Goal: Ask a question

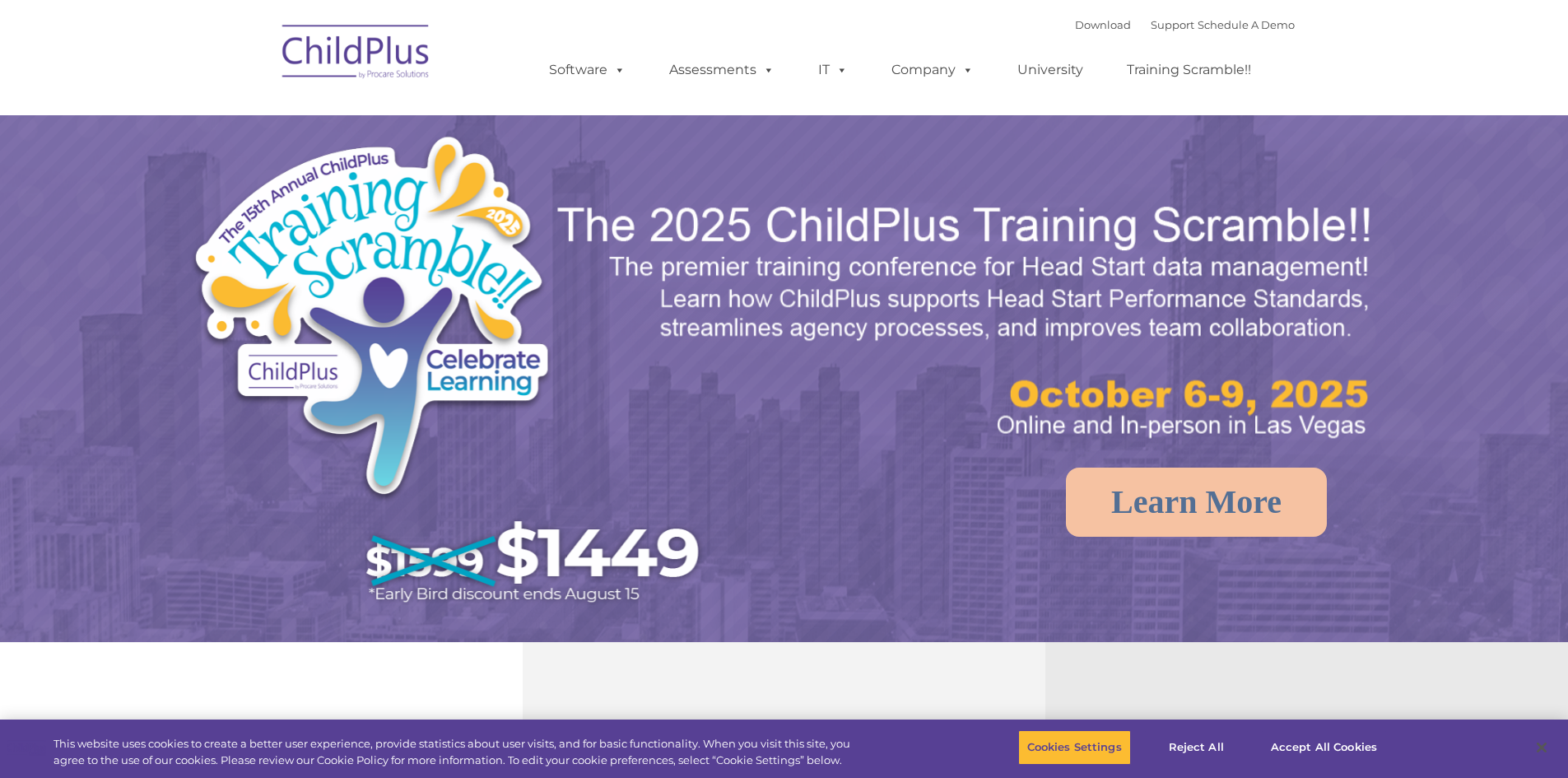
select select "MEDIUM"
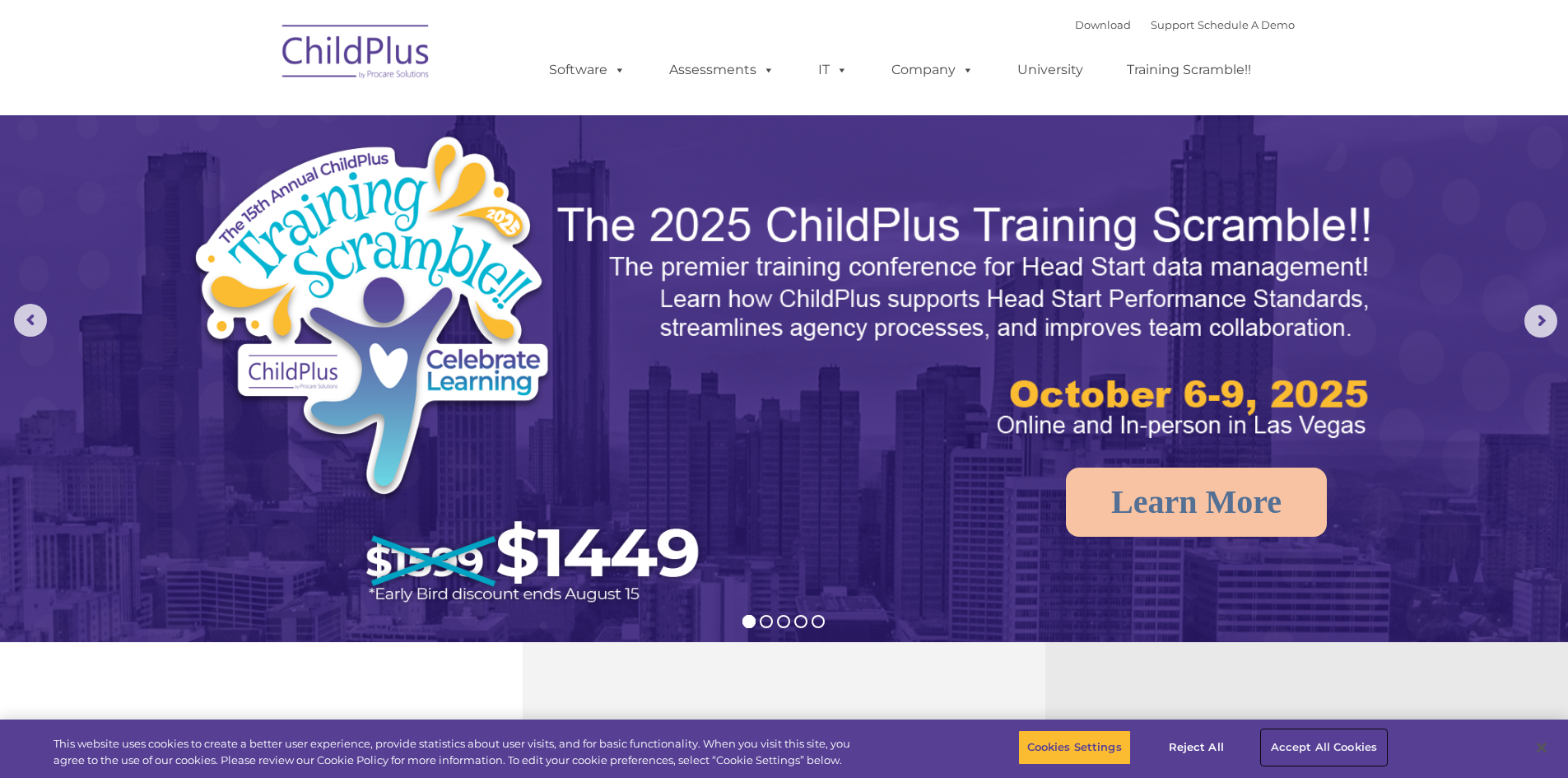
click at [1294, 748] on button "Accept All Cookies" at bounding box center [1323, 747] width 124 height 35
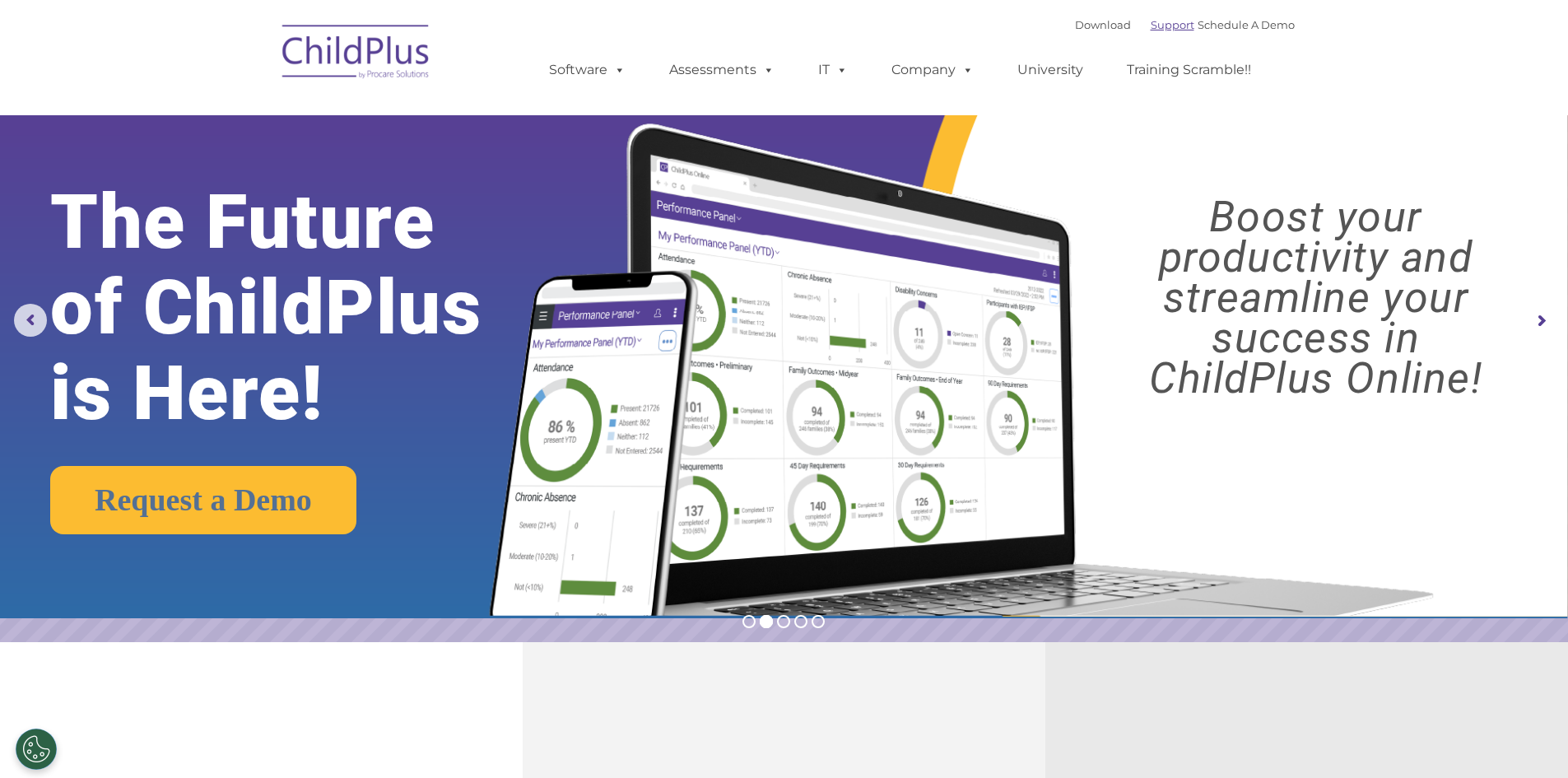
click at [1150, 26] on link "Support" at bounding box center [1172, 25] width 43 height 13
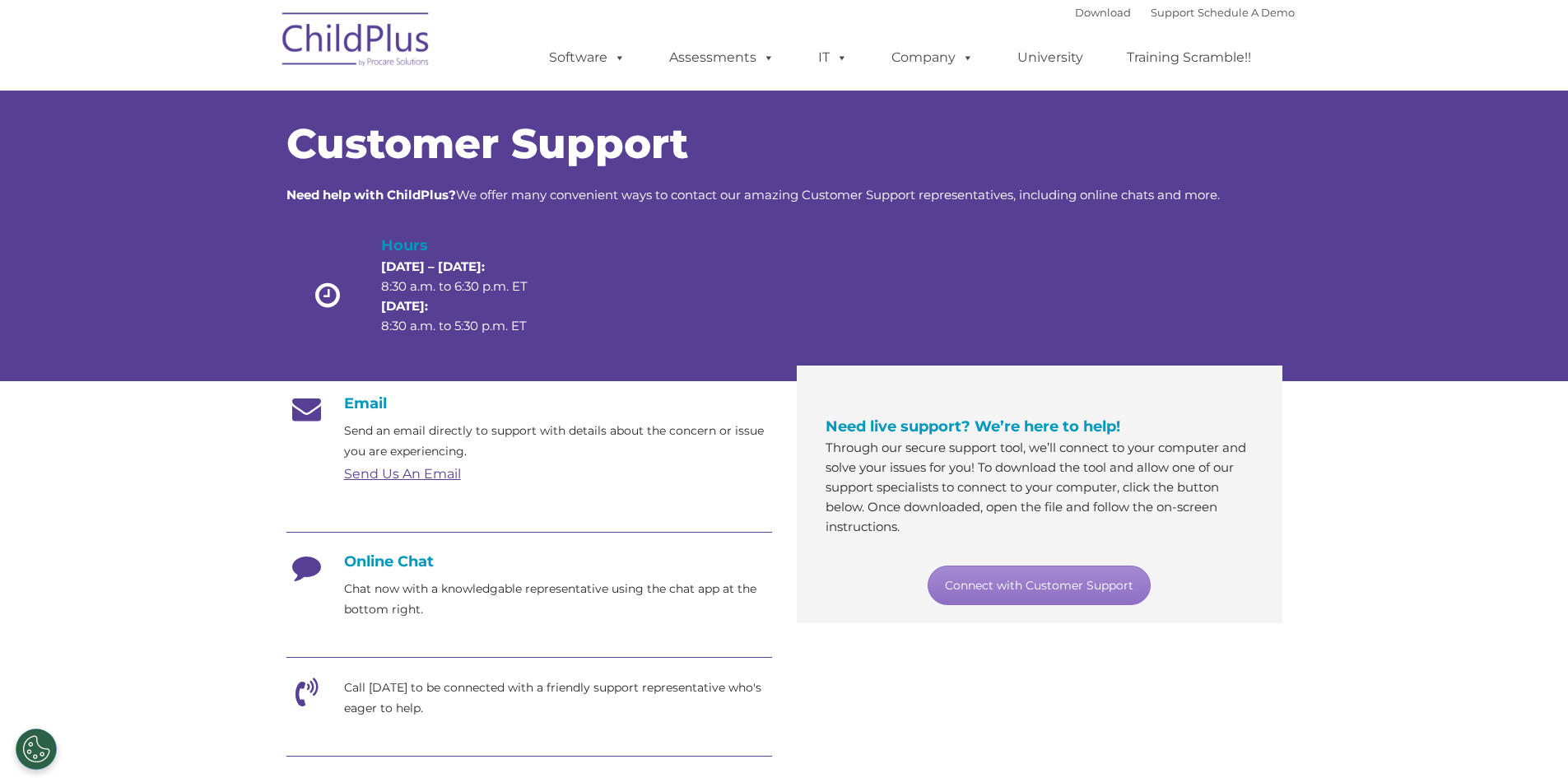
click at [388, 567] on h4 "Online Chat" at bounding box center [529, 561] width 486 height 18
